Goal: Information Seeking & Learning: Learn about a topic

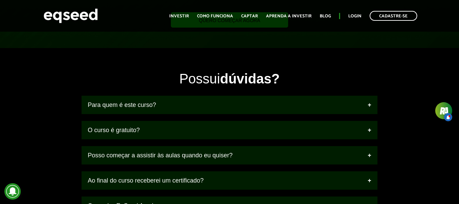
scroll to position [782, 0]
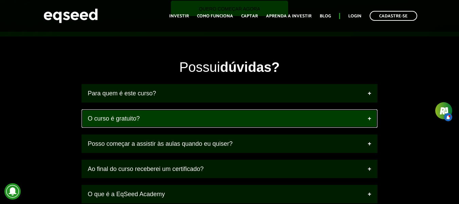
click at [278, 122] on link "O curso é gratuito?" at bounding box center [230, 118] width 296 height 18
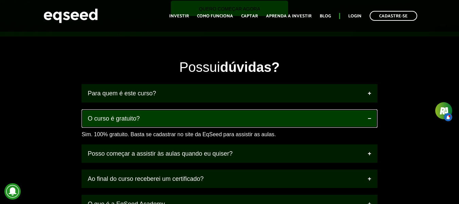
click at [278, 122] on link "O curso é gratuito?" at bounding box center [230, 118] width 296 height 18
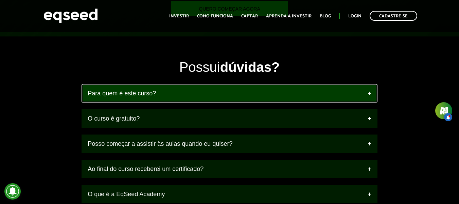
click at [283, 101] on link "Para quem é este curso?" at bounding box center [230, 93] width 296 height 18
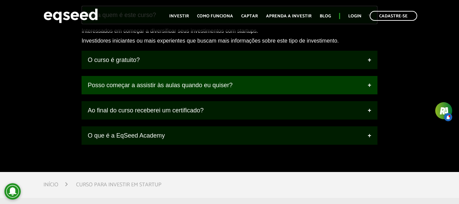
scroll to position [884, 0]
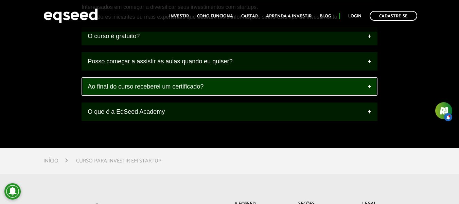
click at [309, 85] on link "Ao final do curso receberei um certificado?" at bounding box center [230, 86] width 296 height 18
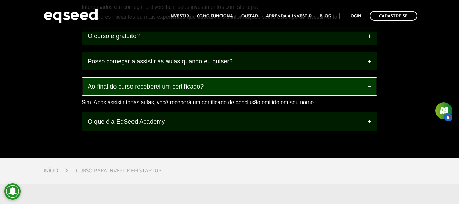
click at [309, 85] on link "Ao final do curso receberei um certificado?" at bounding box center [230, 86] width 296 height 18
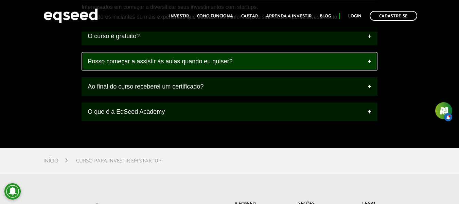
click at [319, 63] on link "Posso começar a assistir às aulas quando eu quiser?" at bounding box center [230, 61] width 296 height 18
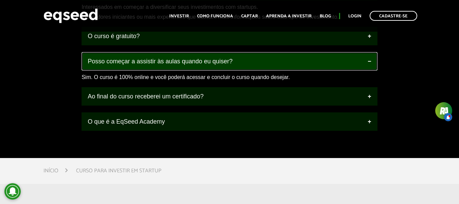
click at [319, 63] on link "Posso começar a assistir às aulas quando eu quiser?" at bounding box center [230, 61] width 296 height 18
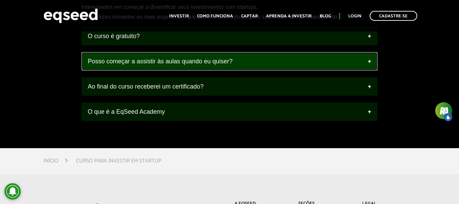
click at [313, 70] on link "Posso começar a assistir às aulas quando eu quiser?" at bounding box center [230, 61] width 296 height 18
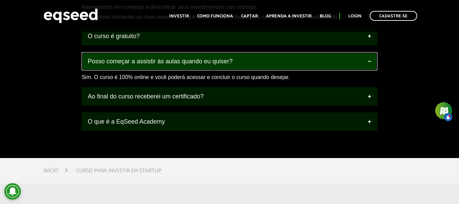
click at [313, 70] on link "Posso começar a assistir às aulas quando eu quiser?" at bounding box center [230, 61] width 296 height 18
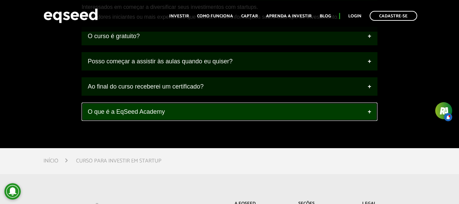
click at [303, 116] on link "O que é a EqSeed Academy" at bounding box center [230, 111] width 296 height 18
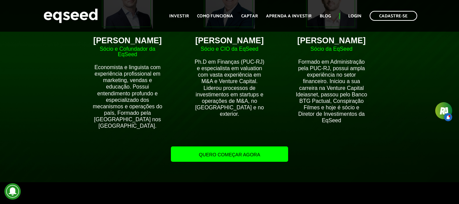
scroll to position [680, 0]
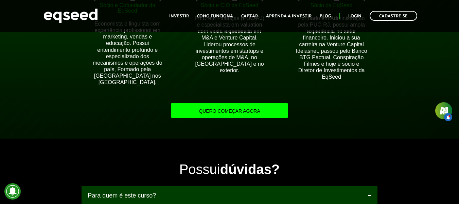
click at [219, 112] on link "Quero começar agora" at bounding box center [229, 110] width 117 height 15
